Goal: Information Seeking & Learning: Check status

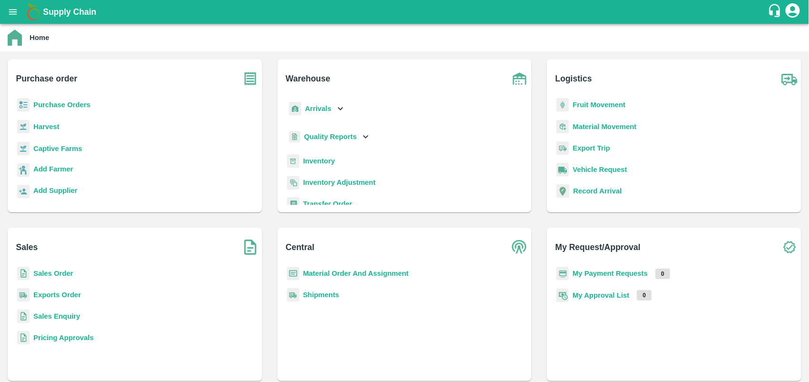
click at [623, 272] on b "My Payment Requests" at bounding box center [609, 274] width 75 height 8
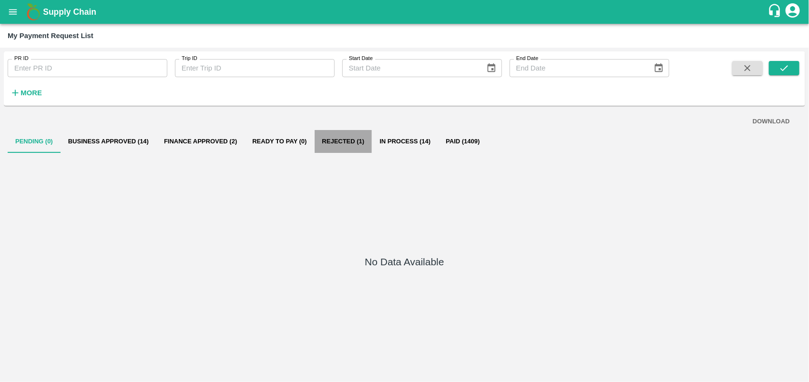
click at [347, 146] on button "Rejected (1)" at bounding box center [344, 141] width 58 height 23
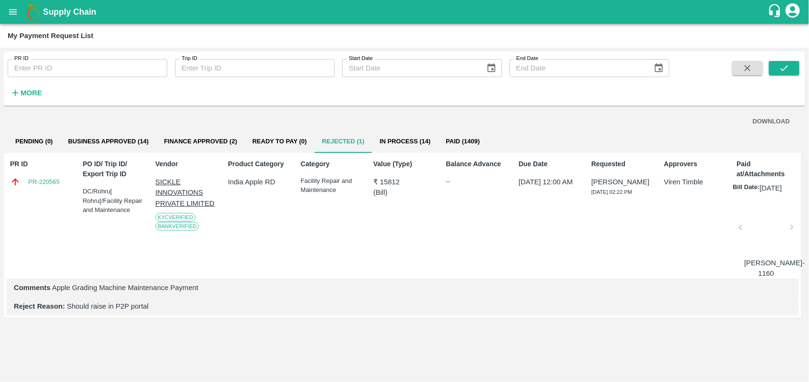
click at [389, 144] on button "In Process (14)" at bounding box center [405, 141] width 66 height 23
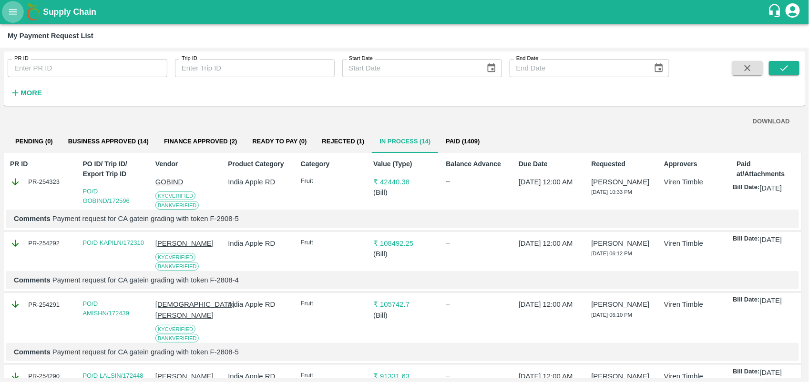
click at [5, 16] on button "open drawer" at bounding box center [13, 12] width 22 height 22
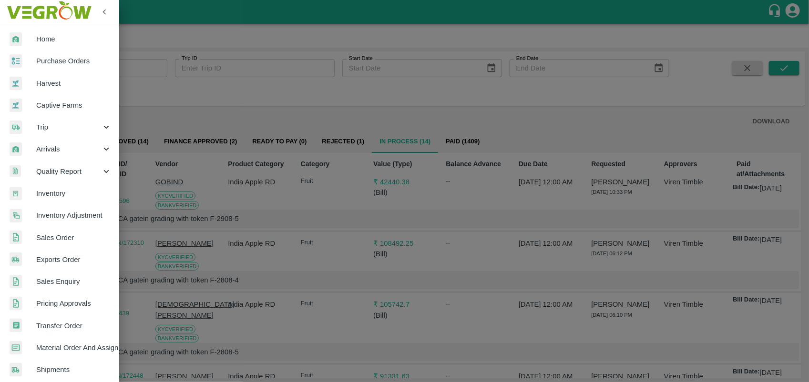
click at [71, 194] on span "Inventory" at bounding box center [73, 193] width 75 height 10
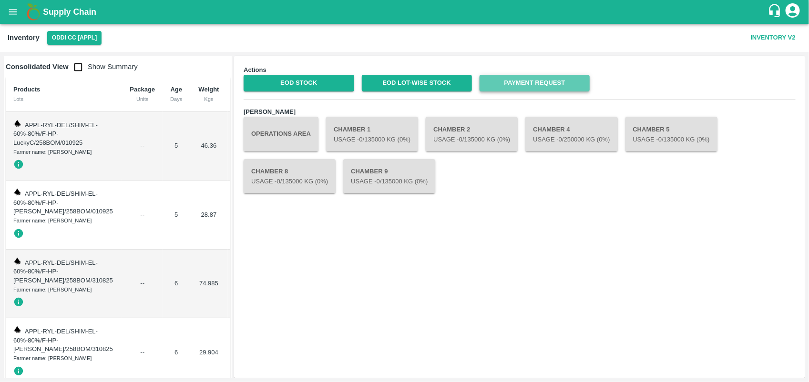
click at [523, 87] on link "Payment Request" at bounding box center [535, 83] width 110 height 17
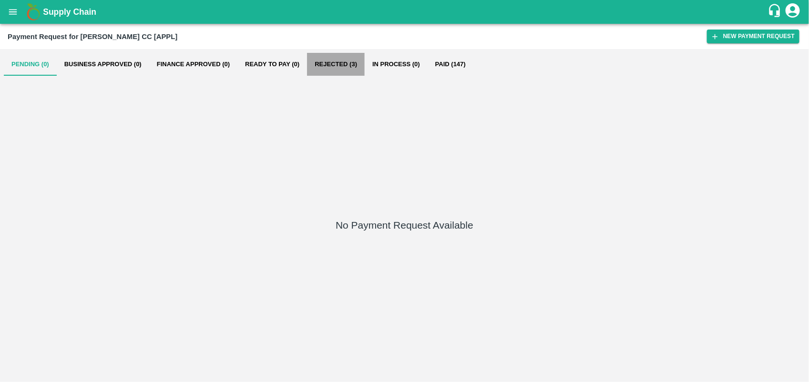
click at [342, 65] on button "Rejected (3)" at bounding box center [336, 64] width 58 height 23
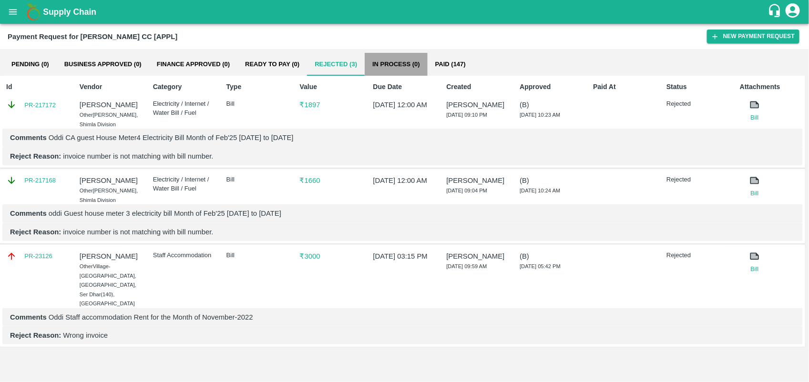
click at [408, 64] on button "In Process (0)" at bounding box center [396, 64] width 63 height 23
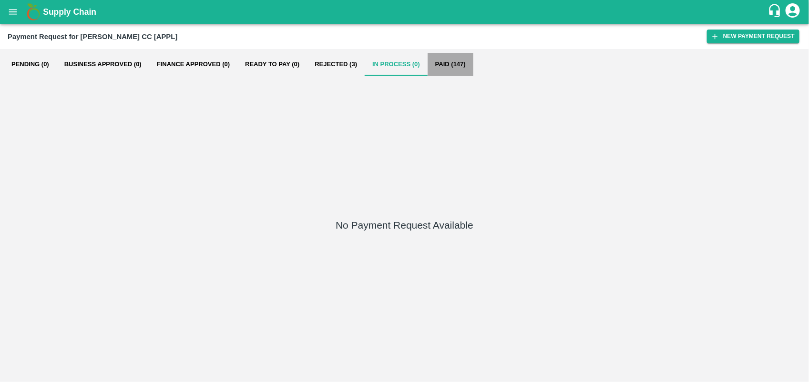
click at [449, 66] on button "Paid (147)" at bounding box center [451, 64] width 46 height 23
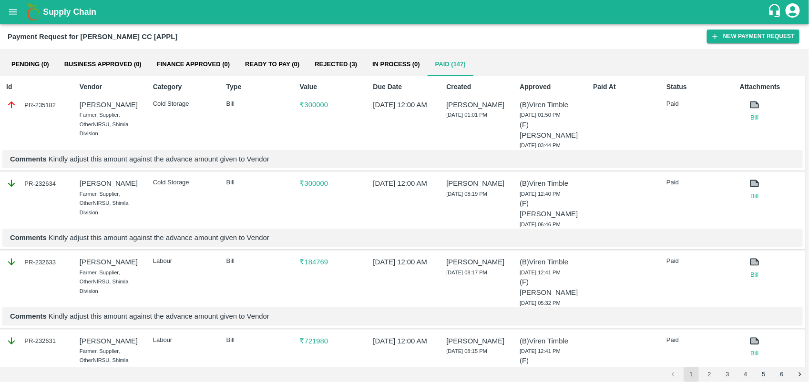
click at [752, 106] on icon at bounding box center [754, 104] width 7 height 5
click at [753, 117] on link "Bill" at bounding box center [755, 118] width 30 height 10
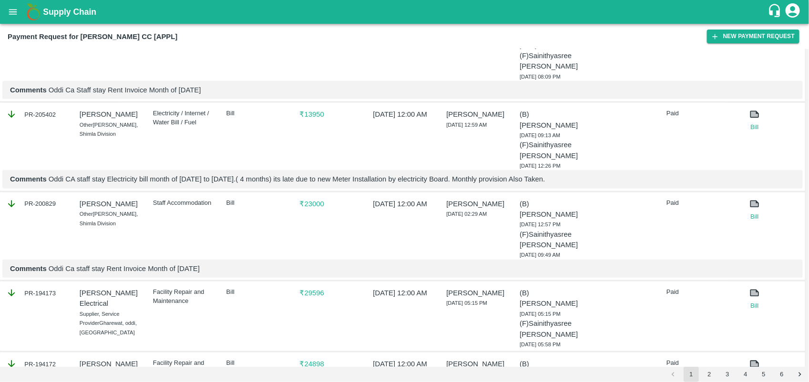
scroll to position [1808, 0]
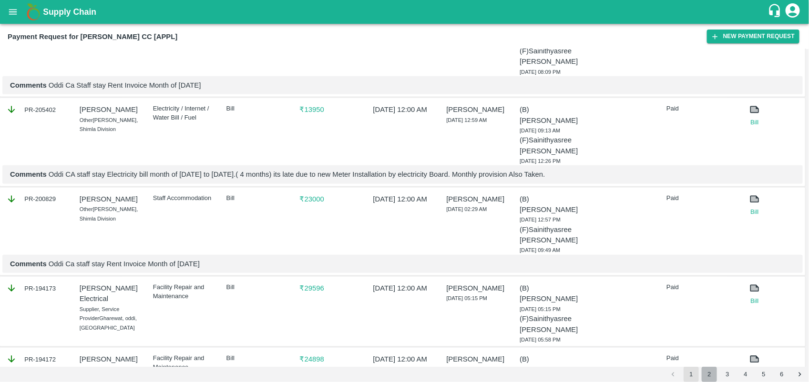
click at [710, 372] on button "2" at bounding box center [709, 374] width 15 height 15
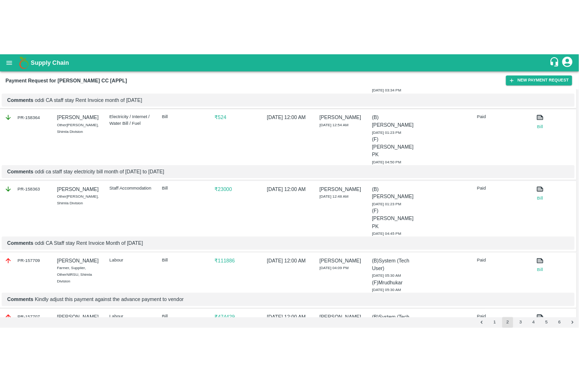
scroll to position [1625, 0]
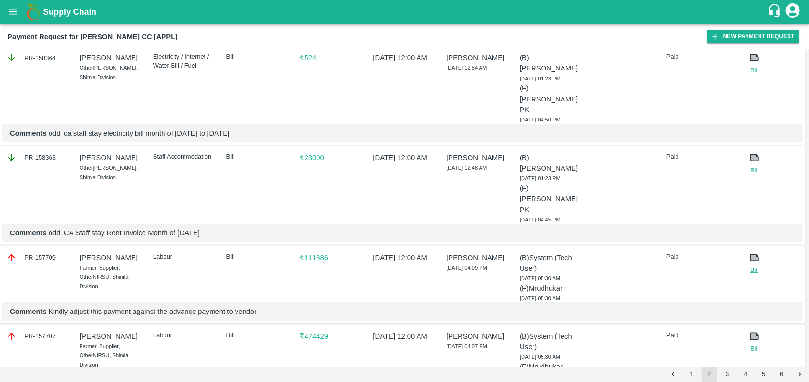
click at [755, 266] on link "Bill" at bounding box center [755, 271] width 30 height 10
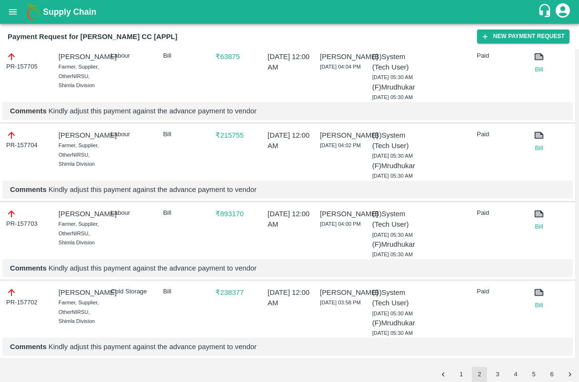
scroll to position [2336, 0]
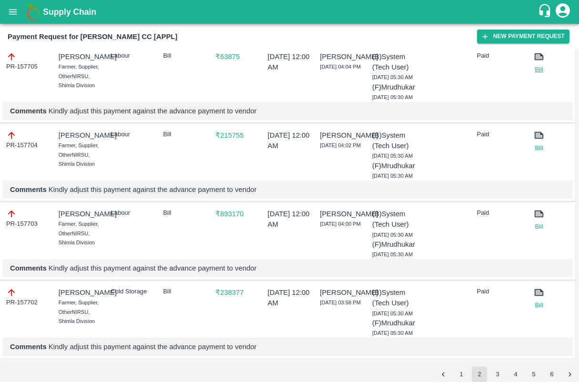
click at [540, 74] on link "Bill" at bounding box center [539, 70] width 20 height 10
click at [535, 153] on link "Bill" at bounding box center [539, 148] width 20 height 10
click at [540, 222] on link "Bill" at bounding box center [539, 227] width 20 height 10
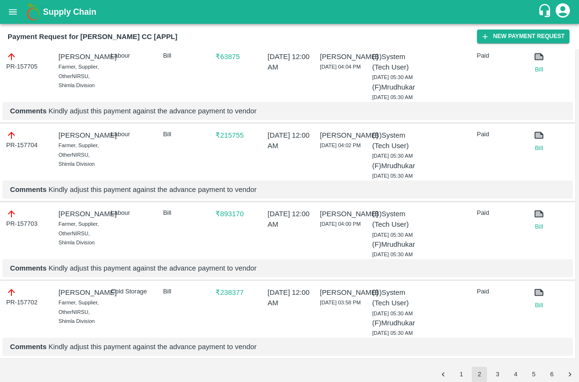
scroll to position [2837, 0]
click at [537, 301] on link "Bill" at bounding box center [539, 306] width 20 height 10
click at [491, 373] on button "3" at bounding box center [497, 374] width 15 height 15
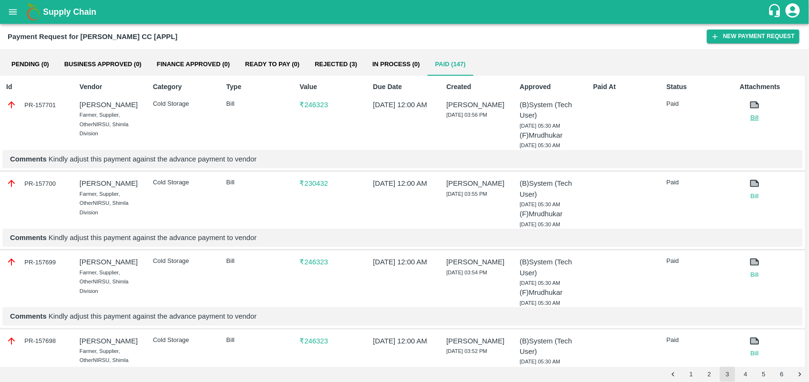
click at [758, 117] on link "Bill" at bounding box center [755, 118] width 30 height 10
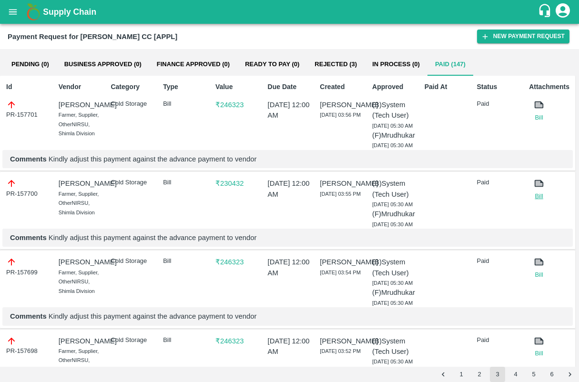
click at [534, 201] on link "Bill" at bounding box center [539, 197] width 20 height 10
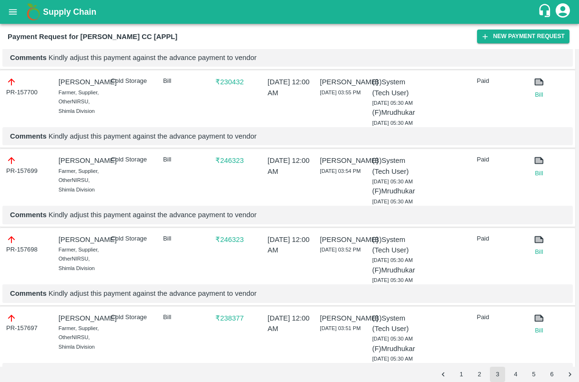
scroll to position [113, 0]
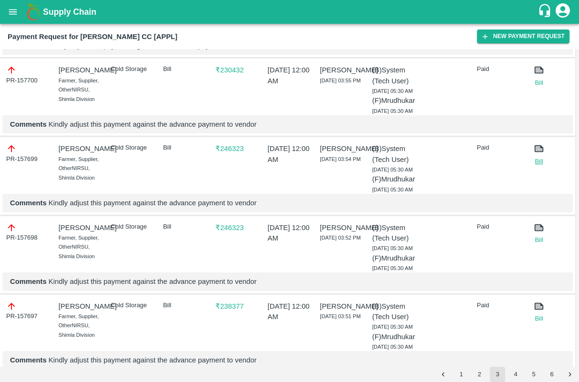
click at [538, 166] on link "Bill" at bounding box center [539, 162] width 20 height 10
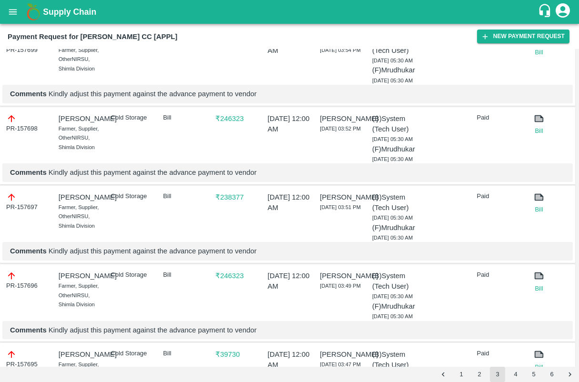
scroll to position [224, 0]
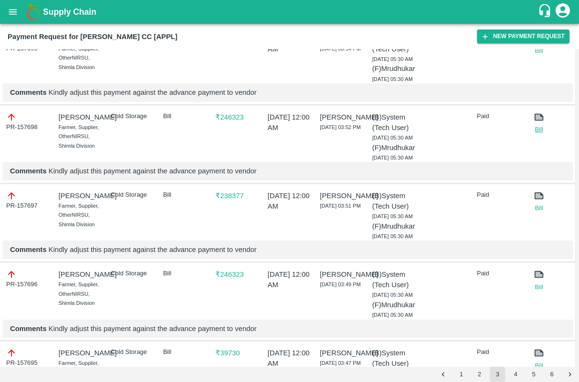
click at [539, 134] on link "Bill" at bounding box center [539, 130] width 20 height 10
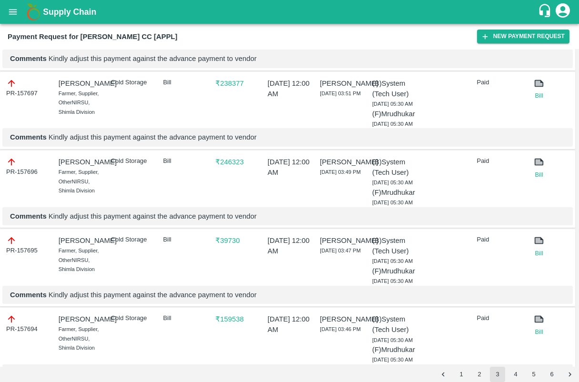
scroll to position [337, 0]
click at [542, 100] on link "Bill" at bounding box center [539, 96] width 20 height 10
click at [286, 20] on p "30 Jul 2024, 12:00 AM" at bounding box center [290, 9] width 44 height 21
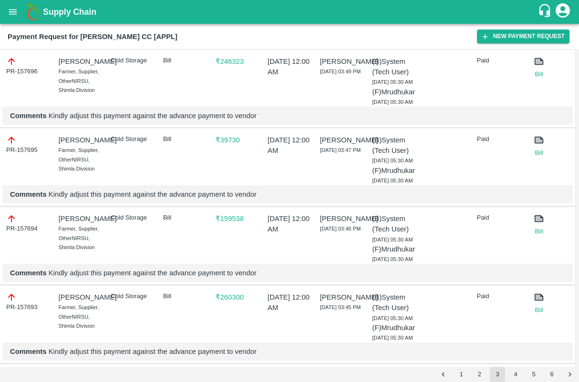
scroll to position [440, 0]
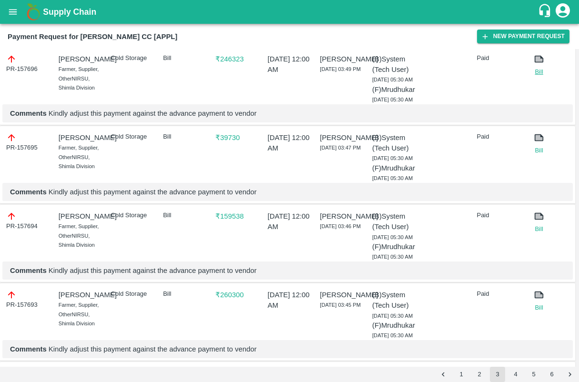
click at [532, 77] on link "Bill" at bounding box center [539, 72] width 20 height 10
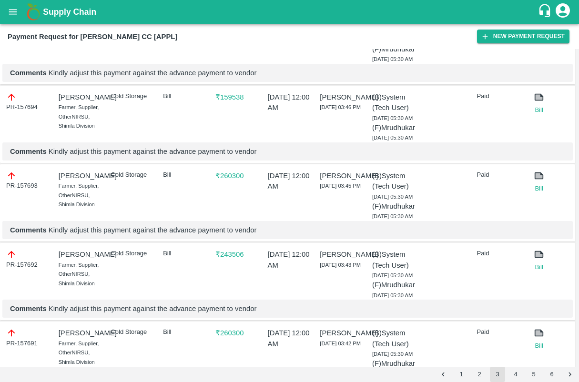
scroll to position [559, 0]
click at [539, 36] on link "Bill" at bounding box center [539, 31] width 20 height 10
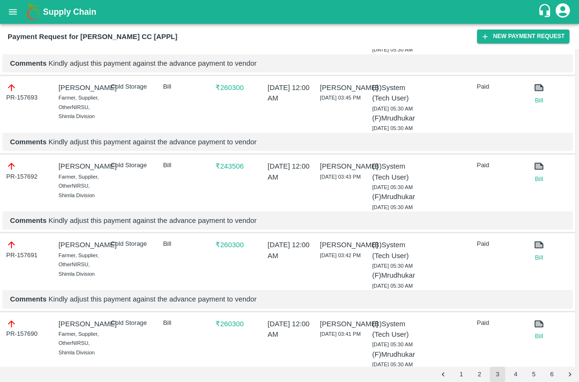
scroll to position [648, 0]
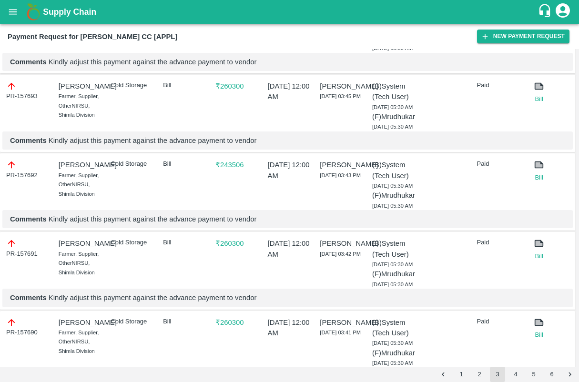
click at [537, 25] on link "Bill" at bounding box center [539, 21] width 20 height 10
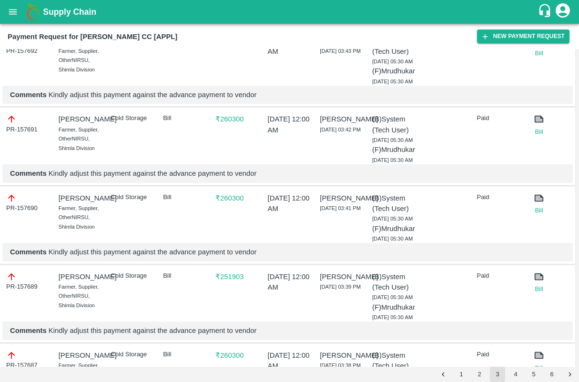
scroll to position [779, 0]
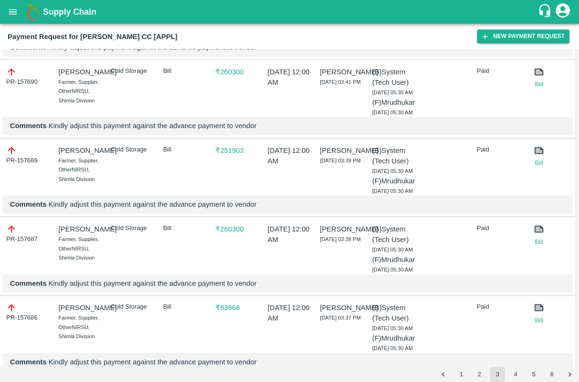
scroll to position [901, 0]
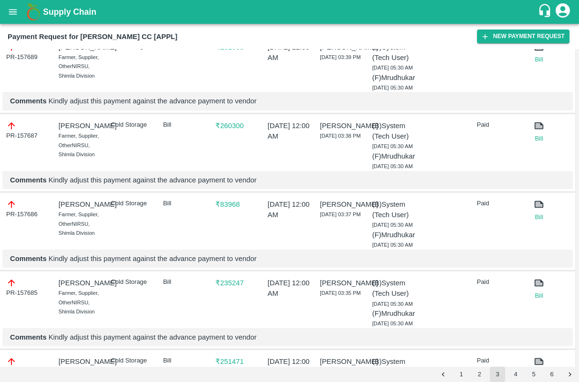
scroll to position [1003, 0]
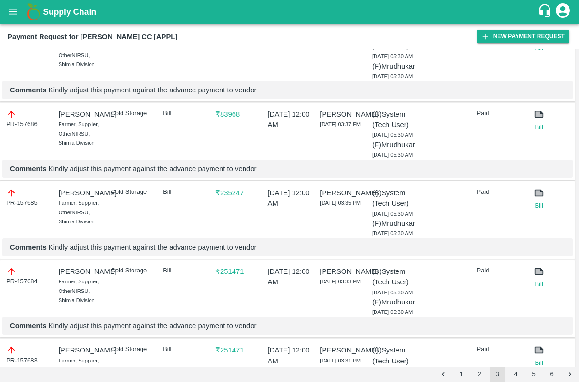
scroll to position [1094, 0]
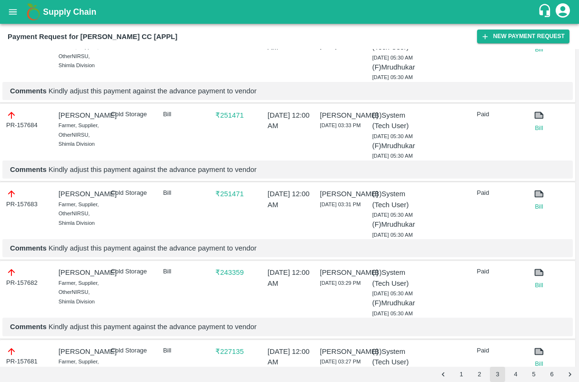
scroll to position [1249, 0]
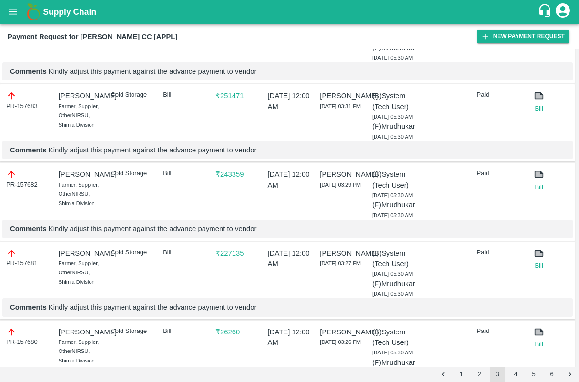
scroll to position [1349, 0]
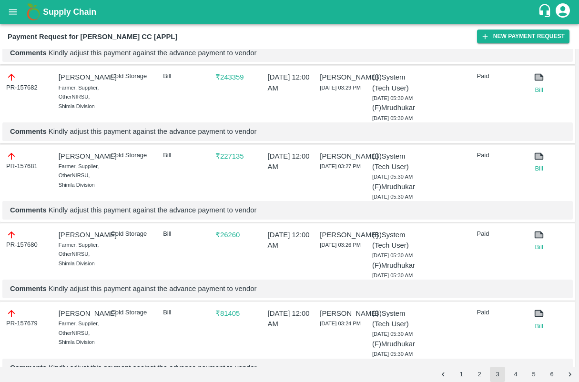
scroll to position [1449, 0]
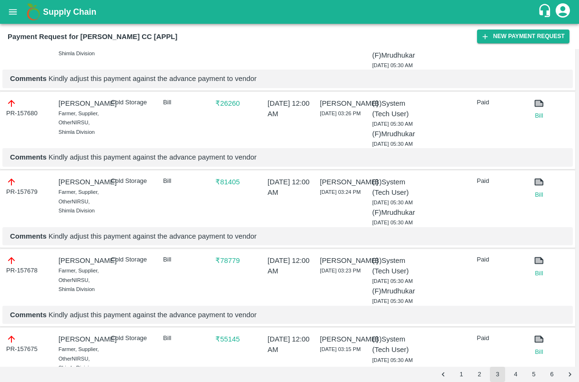
scroll to position [1580, 0]
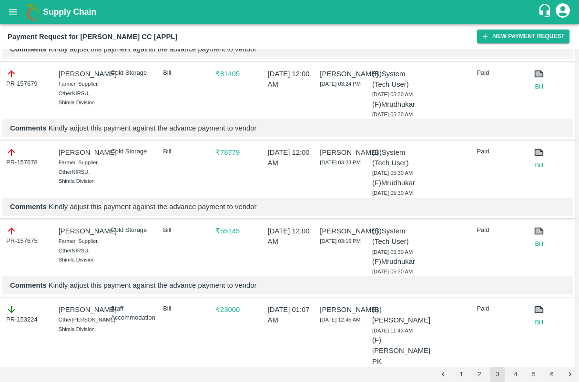
scroll to position [1685, 0]
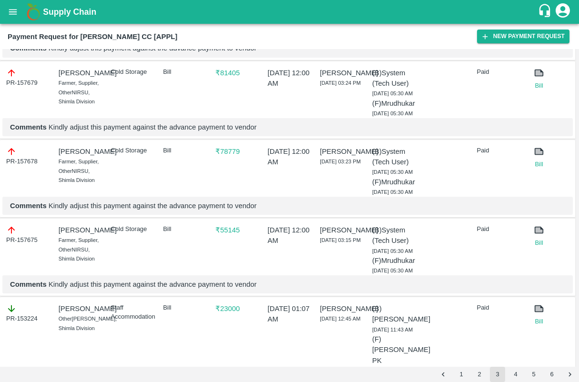
drag, startPoint x: 539, startPoint y: 174, endPoint x: 539, endPoint y: 168, distance: 6.2
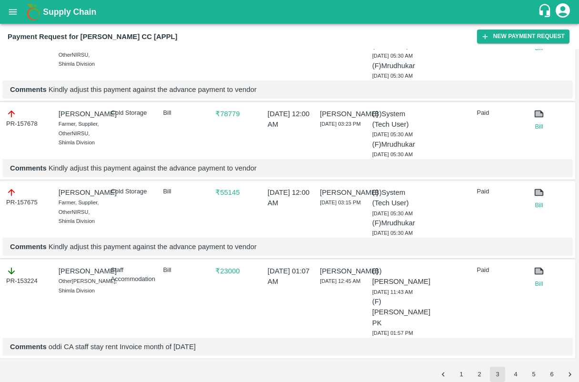
scroll to position [1774, 0]
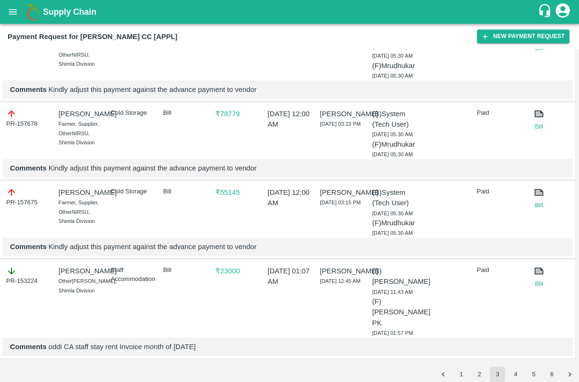
click at [538, 53] on link "Bill" at bounding box center [539, 48] width 20 height 10
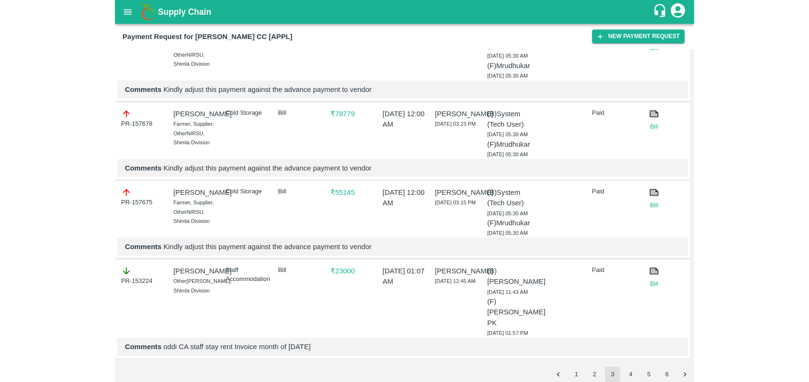
scroll to position [2380, 0]
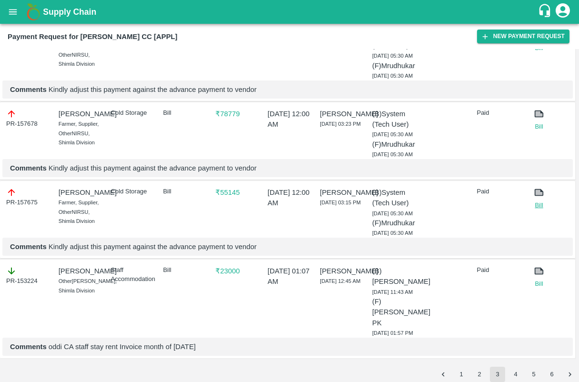
click at [538, 210] on link "Bill" at bounding box center [539, 206] width 20 height 10
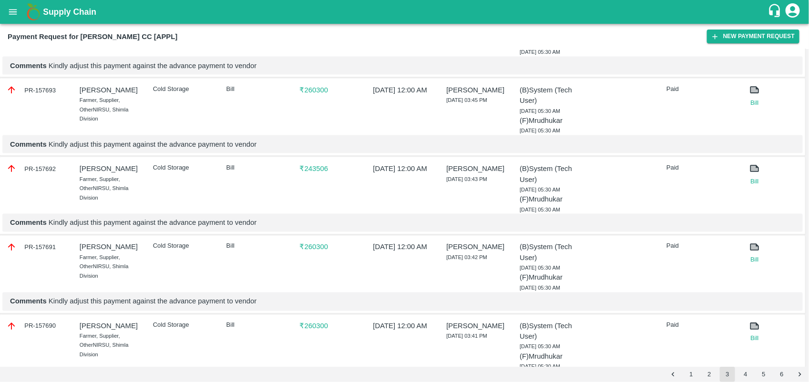
scroll to position [644, 0]
